Goal: Task Accomplishment & Management: Manage account settings

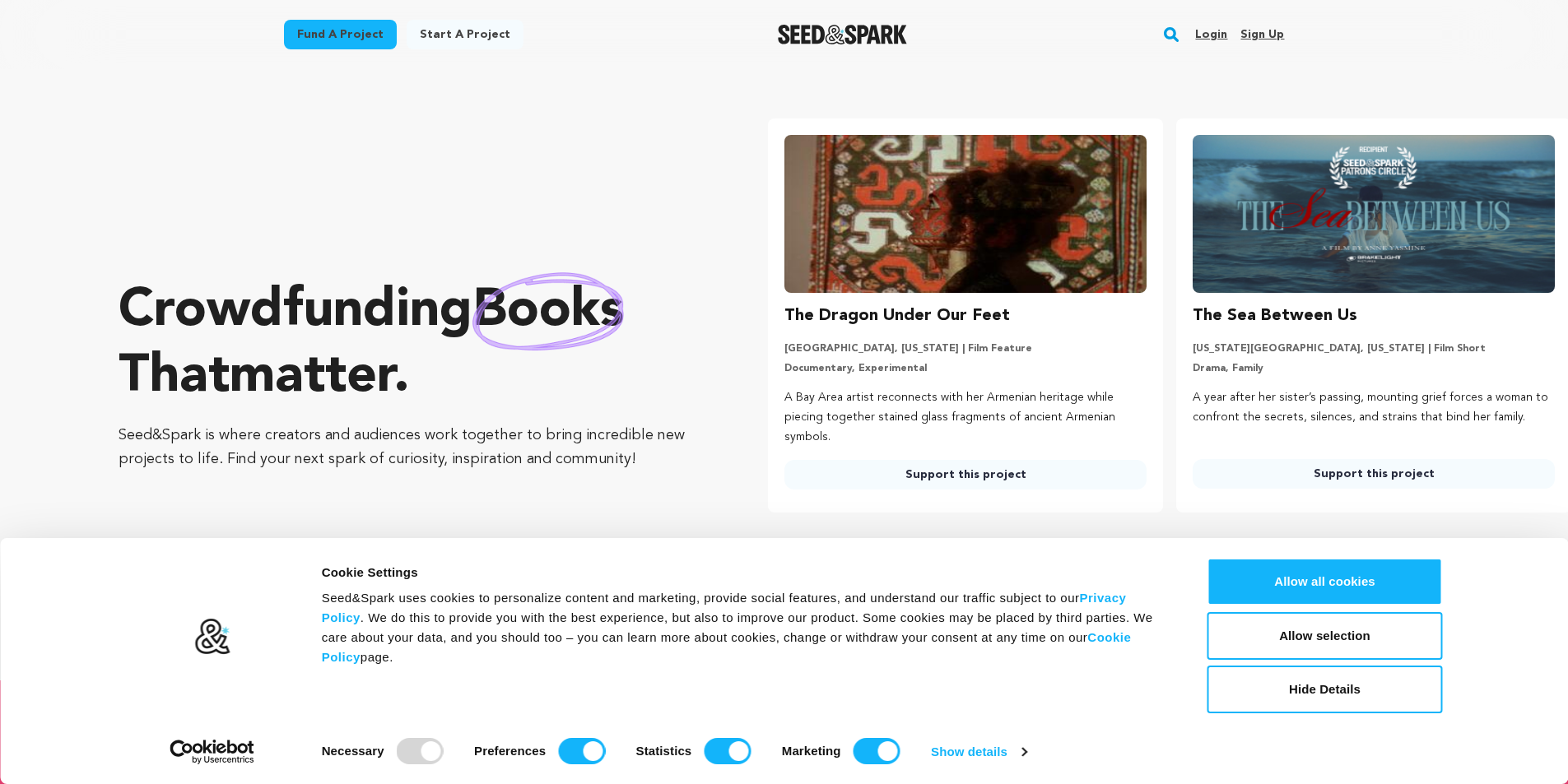
click at [1274, 27] on link "Sign up" at bounding box center [1262, 35] width 43 height 27
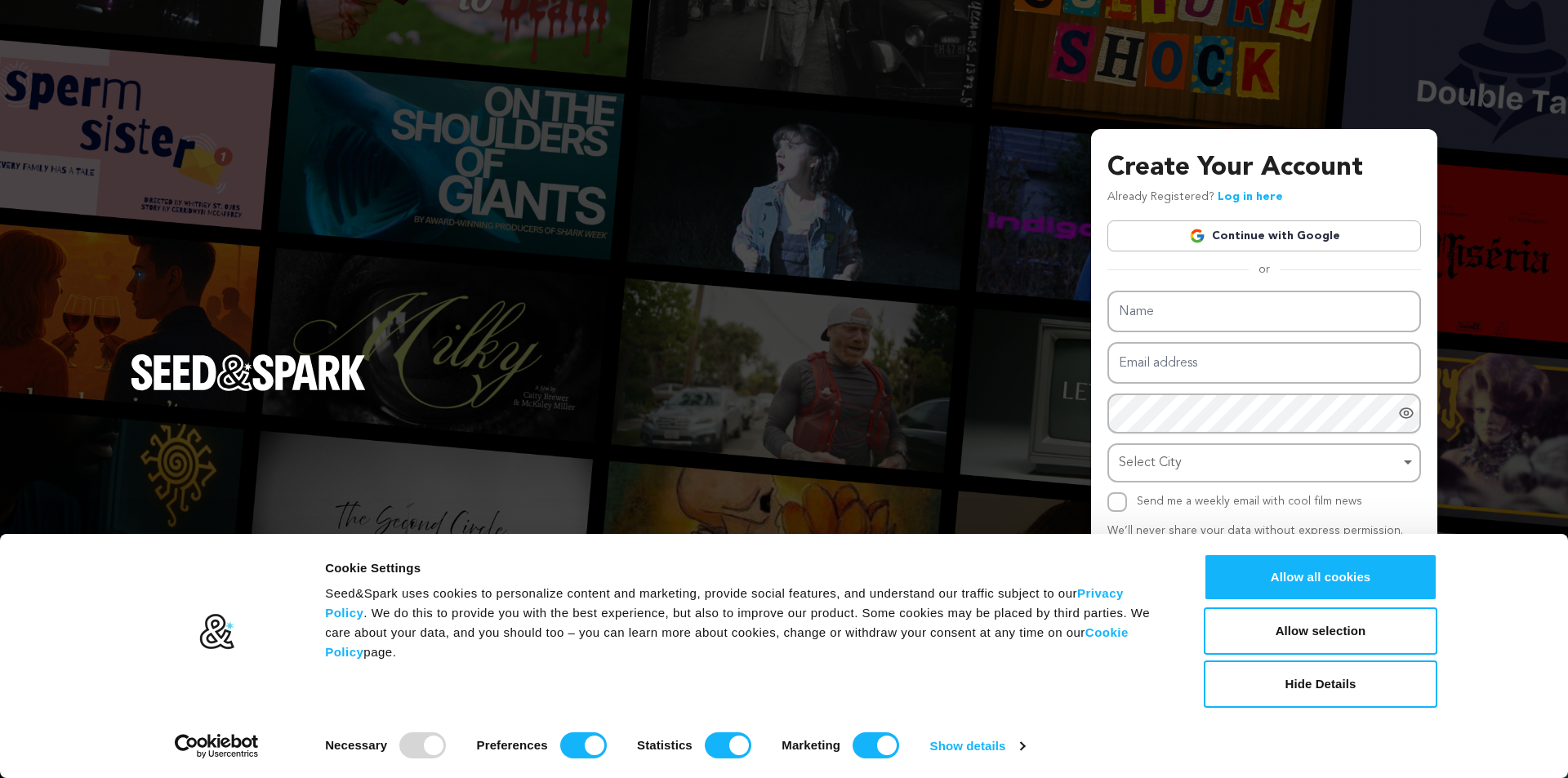
click at [1232, 239] on link "Continue with Google" at bounding box center [1264, 236] width 313 height 31
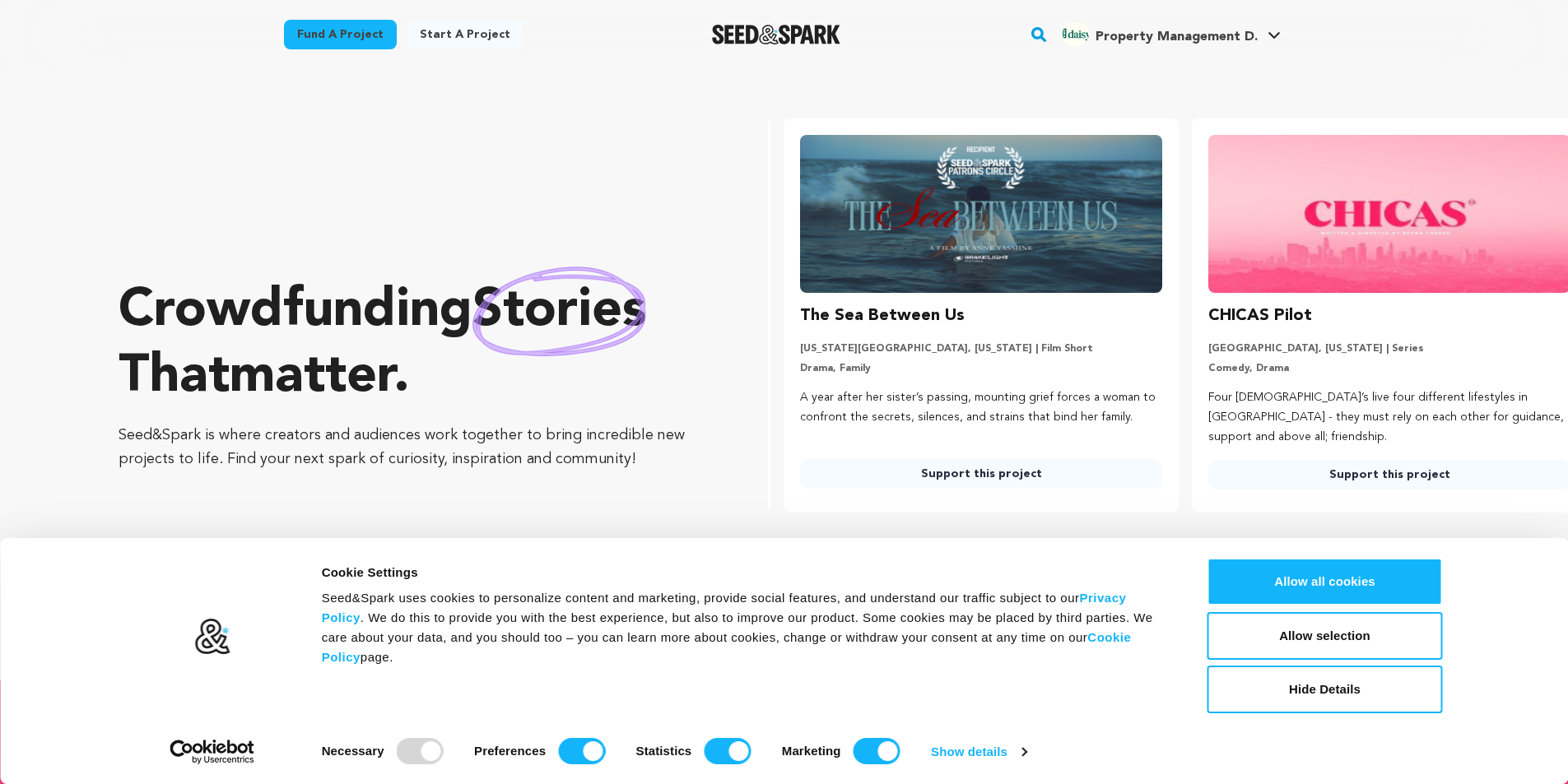
click at [1126, 17] on link "Property Management D. Property Management D." at bounding box center [1172, 32] width 225 height 30
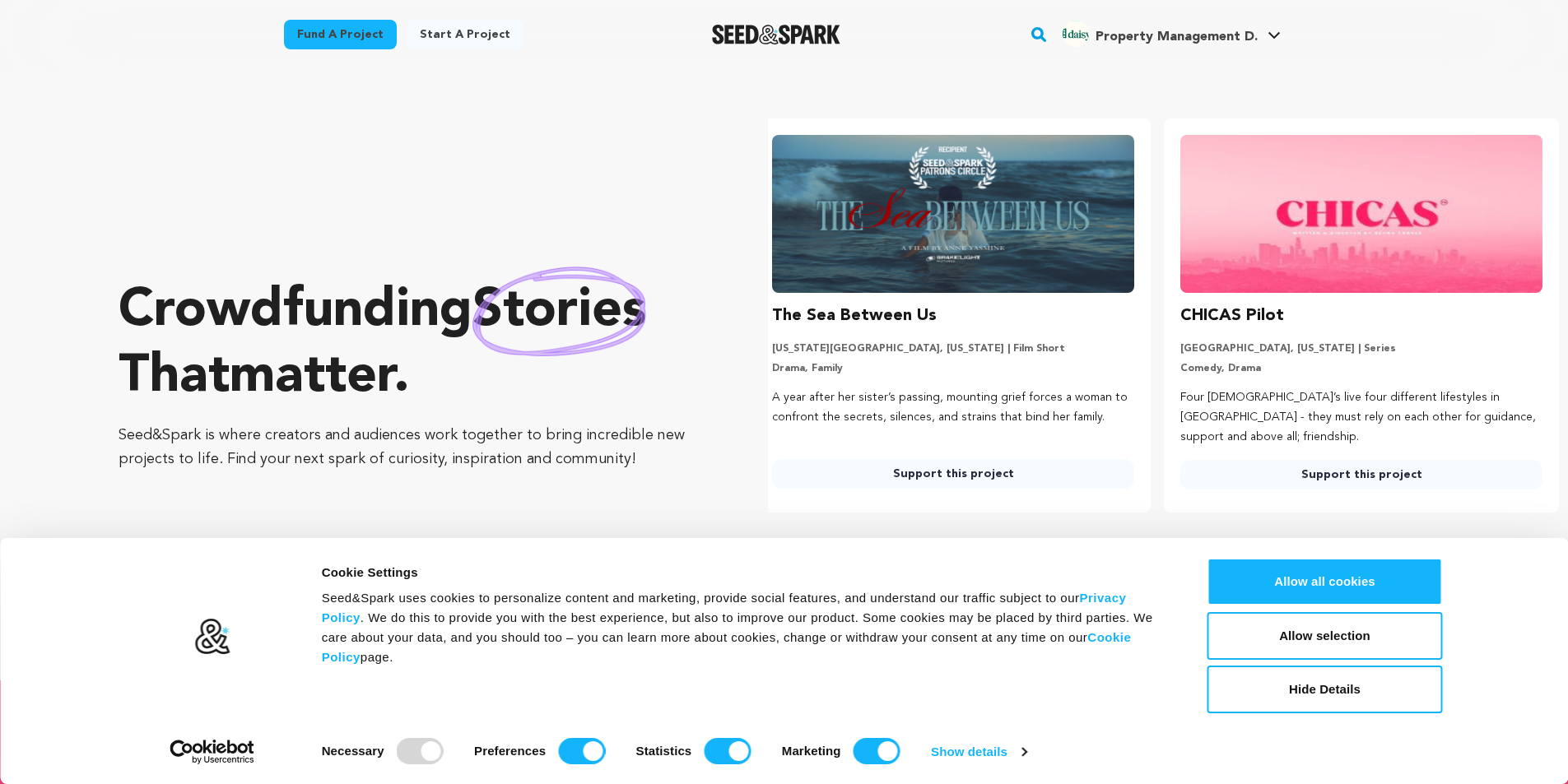
scroll to position [0, 422]
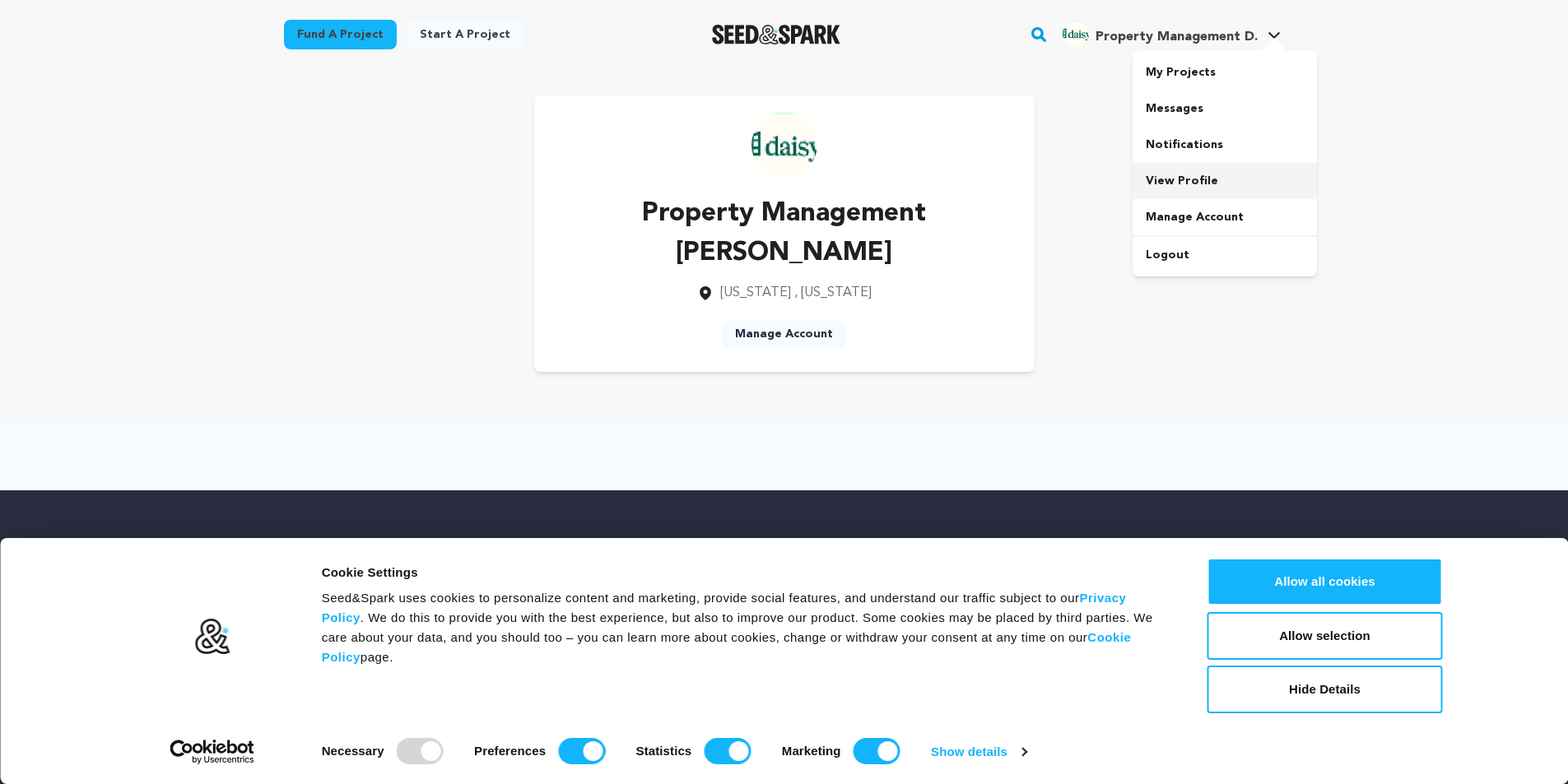
click at [1185, 182] on link "View Profile" at bounding box center [1225, 181] width 184 height 36
